Goal: Find specific page/section: Find specific page/section

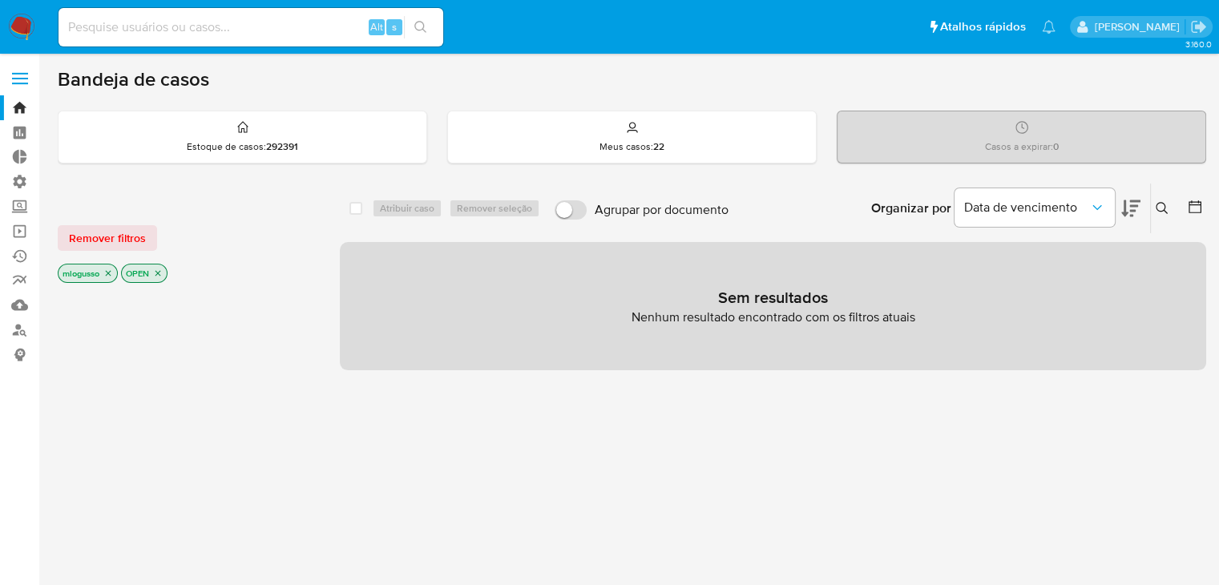
click at [109, 276] on icon "close-filter" at bounding box center [108, 273] width 10 height 10
click at [213, 11] on div "Alt s" at bounding box center [250, 27] width 385 height 38
click at [215, 26] on input at bounding box center [250, 27] width 385 height 21
paste input "2377312513"
type input "2377312513"
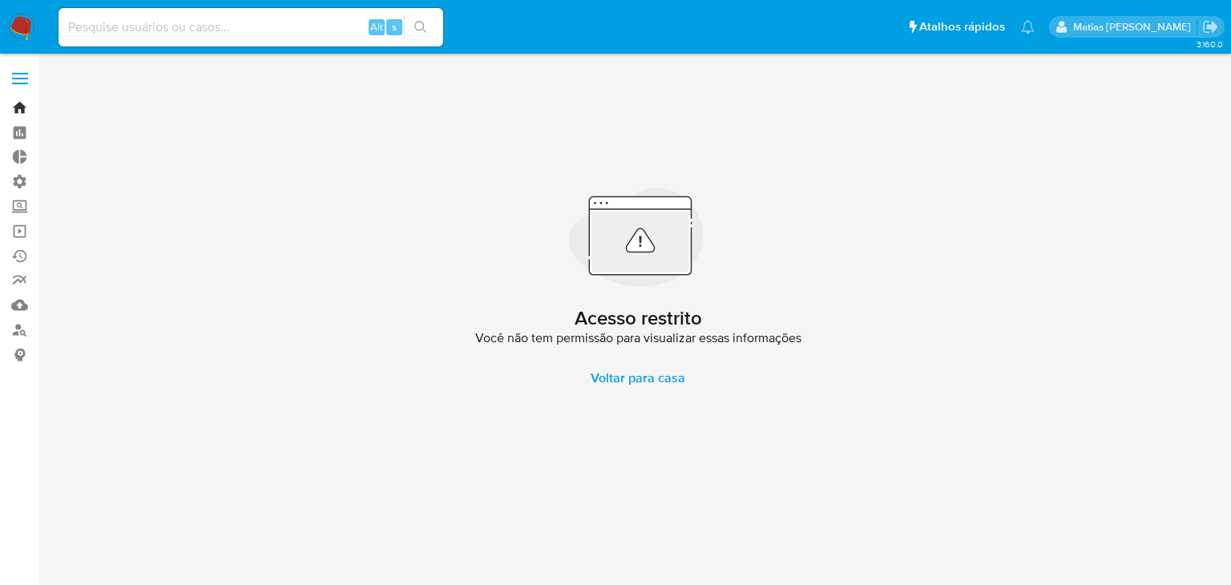
click at [29, 106] on link "Bandeja" at bounding box center [95, 107] width 191 height 25
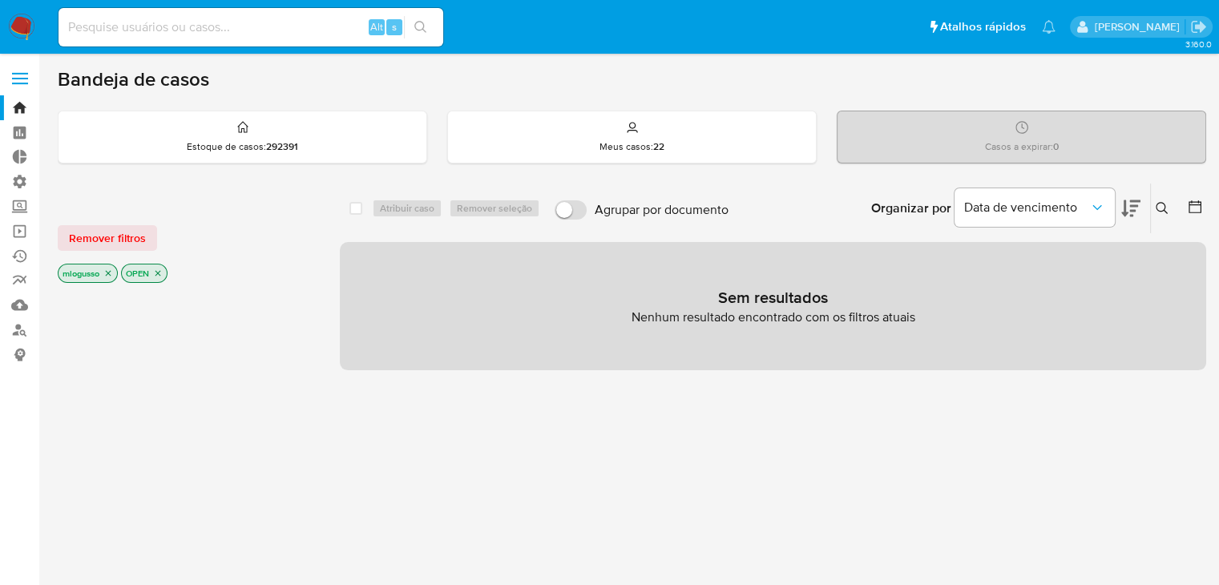
click at [111, 276] on icon "close-filter" at bounding box center [108, 273] width 10 height 10
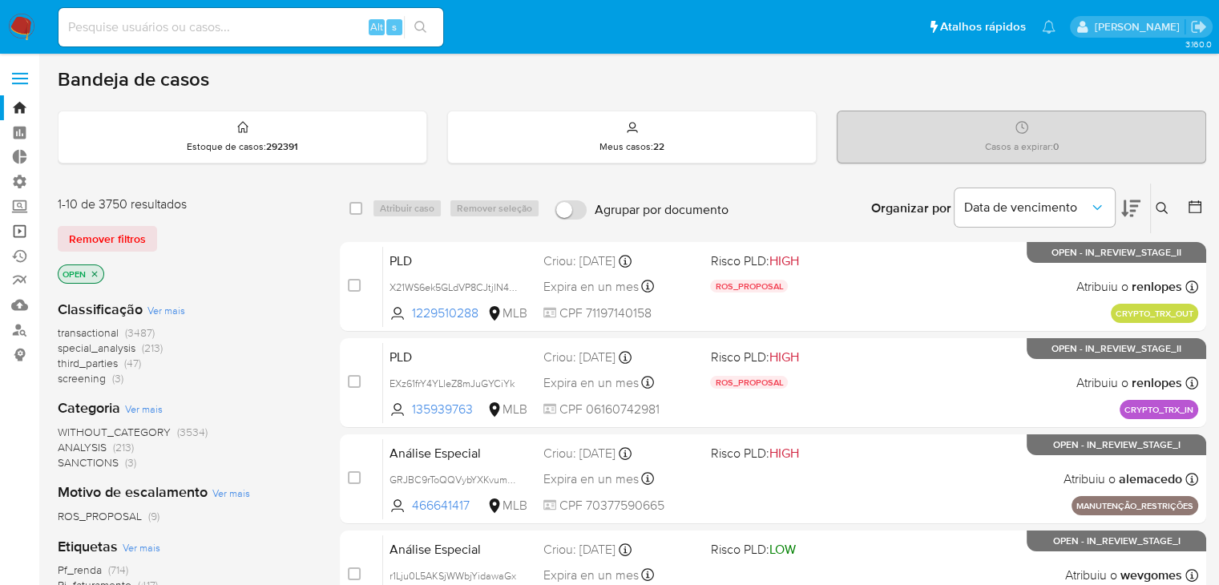
click at [17, 230] on link "Operações em massa" at bounding box center [95, 231] width 191 height 25
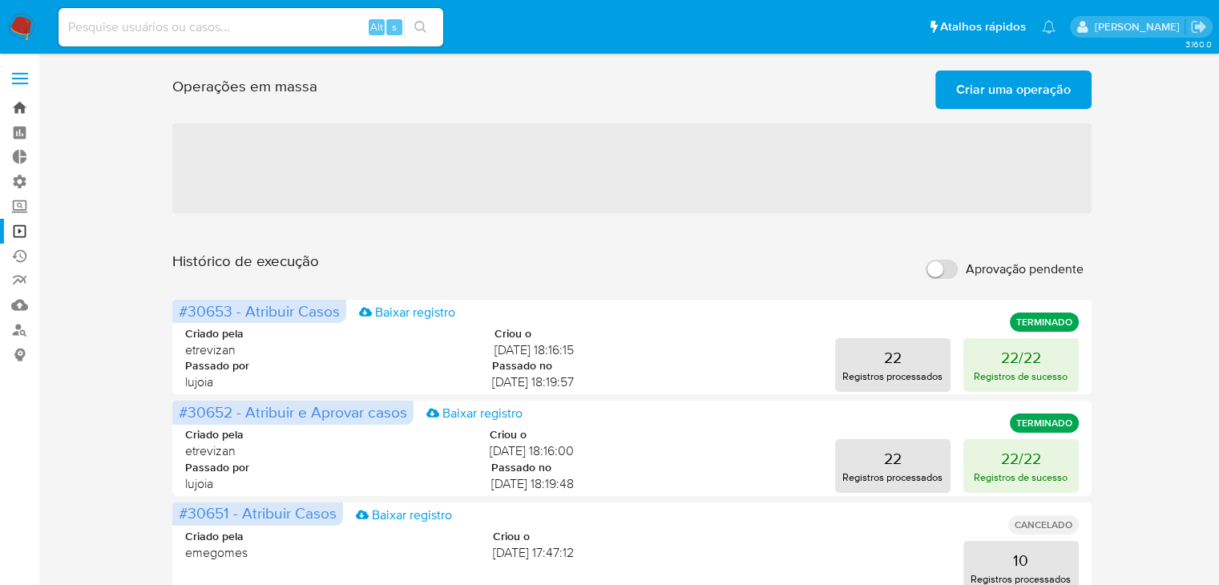
click at [22, 113] on link "Bandeja" at bounding box center [95, 107] width 191 height 25
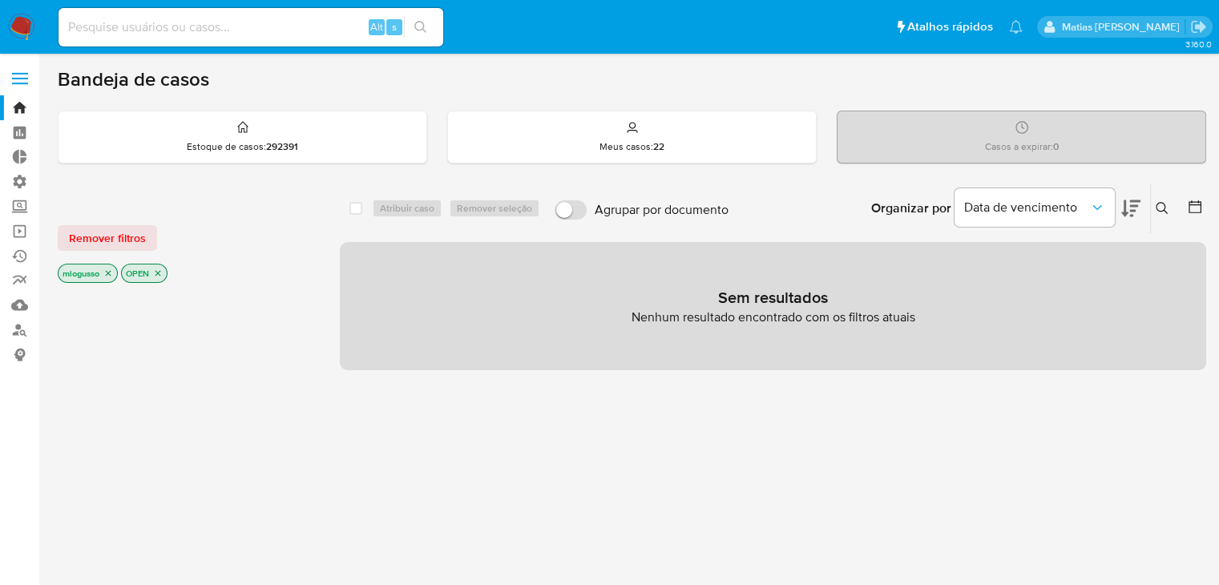
click at [111, 272] on icon "close-filter" at bounding box center [108, 273] width 10 height 10
